Goal: Task Accomplishment & Management: Use online tool/utility

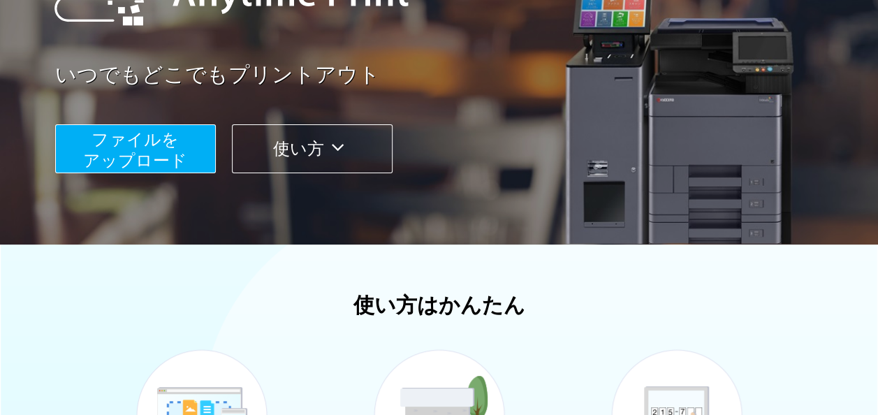
click at [153, 144] on span "ファイルを ​​アップロード" at bounding box center [135, 150] width 104 height 40
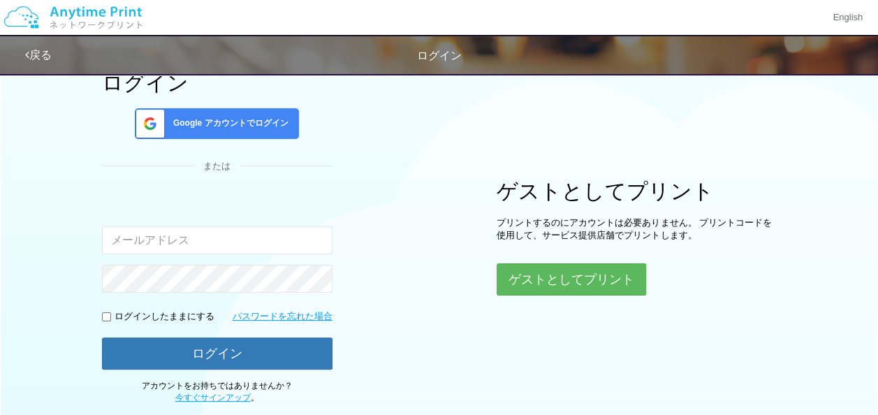
scroll to position [170, 0]
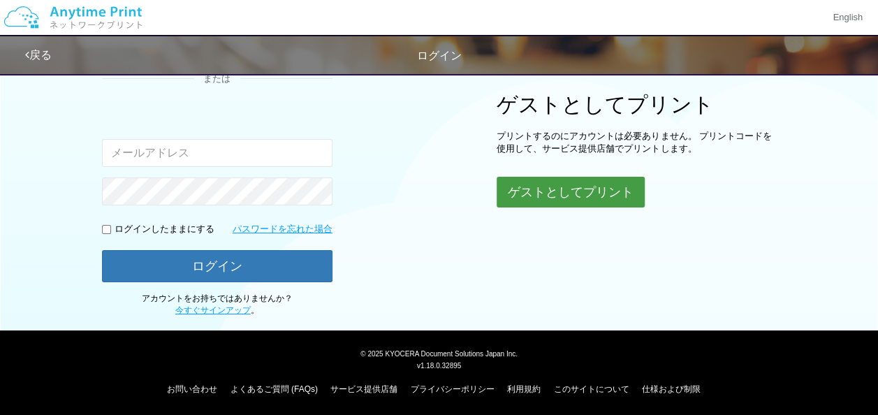
click at [523, 178] on button "ゲストとしてプリント" at bounding box center [571, 192] width 148 height 31
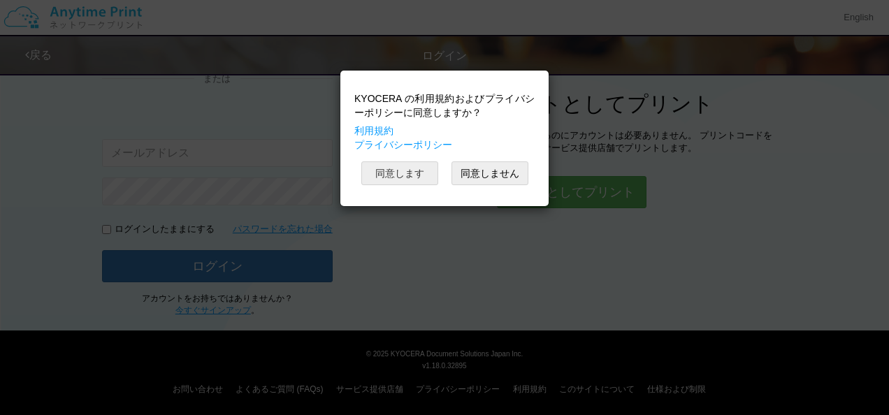
click at [406, 168] on button "同意します" at bounding box center [399, 173] width 77 height 24
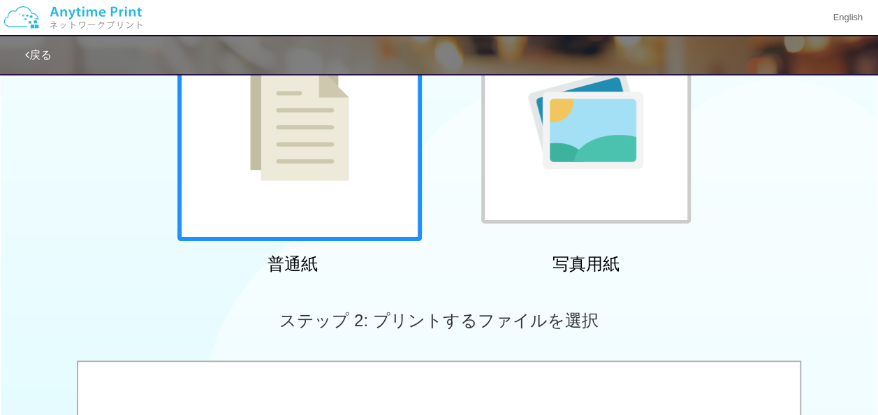
click at [291, 148] on img at bounding box center [299, 119] width 99 height 124
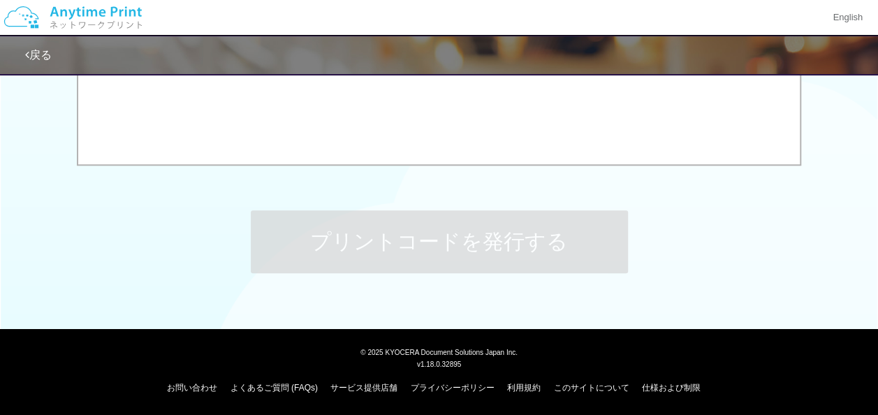
scroll to position [437, 0]
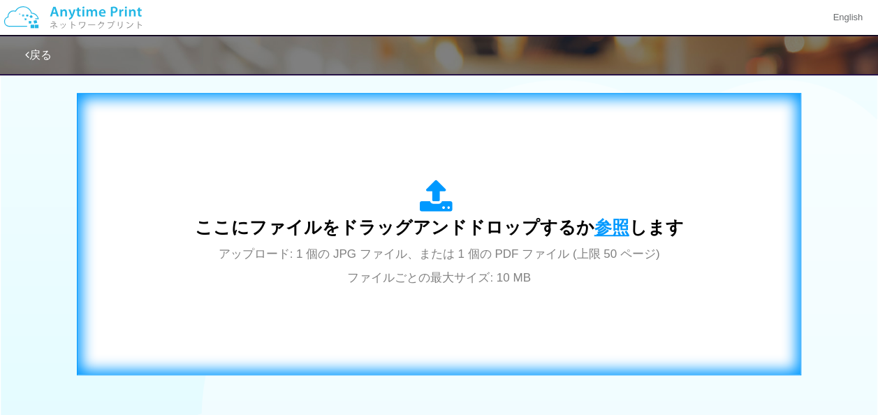
click at [604, 225] on span "参照" at bounding box center [612, 227] width 35 height 20
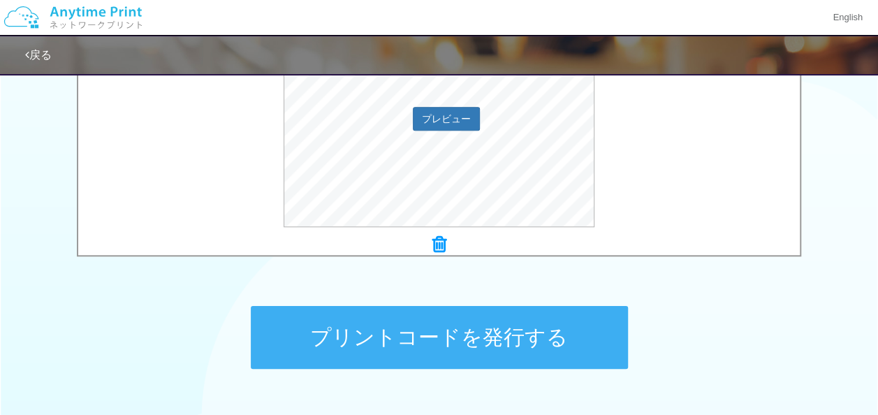
scroll to position [647, 0]
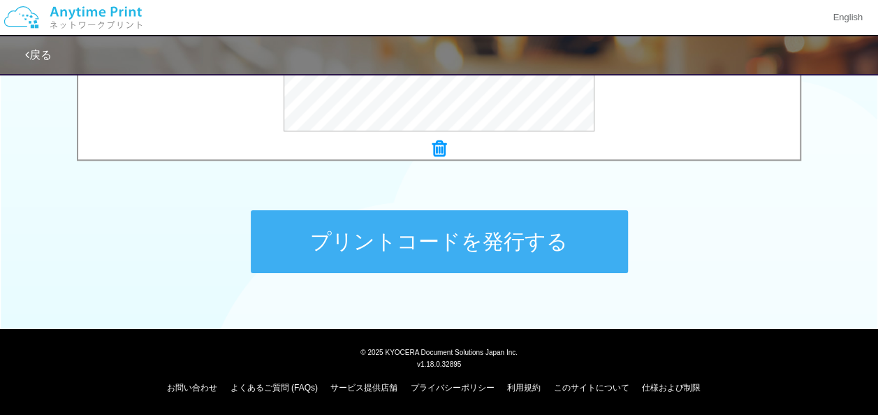
click at [416, 242] on button "プリントコードを発行する" at bounding box center [439, 241] width 377 height 63
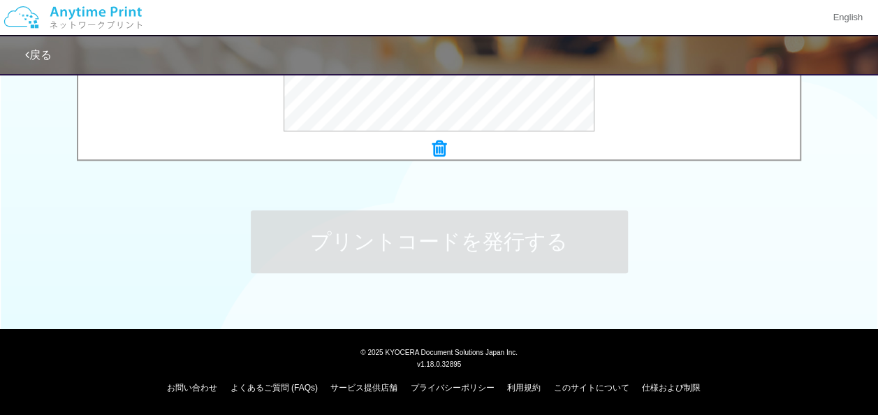
scroll to position [0, 0]
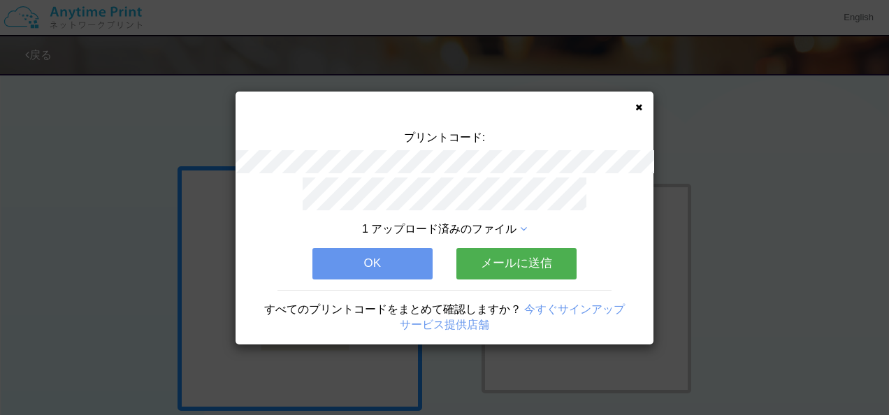
click at [379, 254] on button "OK" at bounding box center [372, 263] width 120 height 31
